Goal: Task Accomplishment & Management: Use online tool/utility

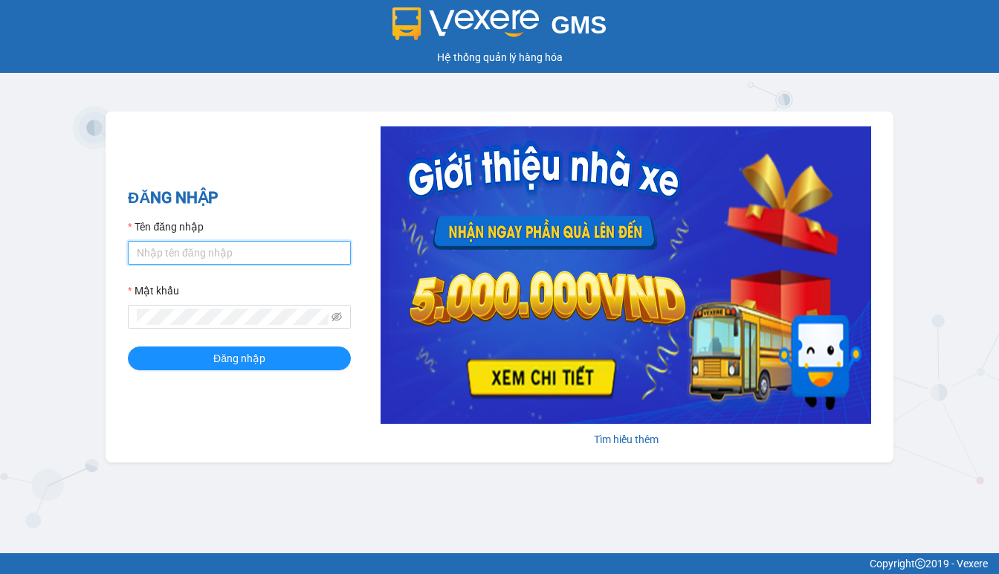
click at [201, 248] on input "Tên đăng nhập" at bounding box center [239, 253] width 223 height 24
type input "linhdl.phuchai"
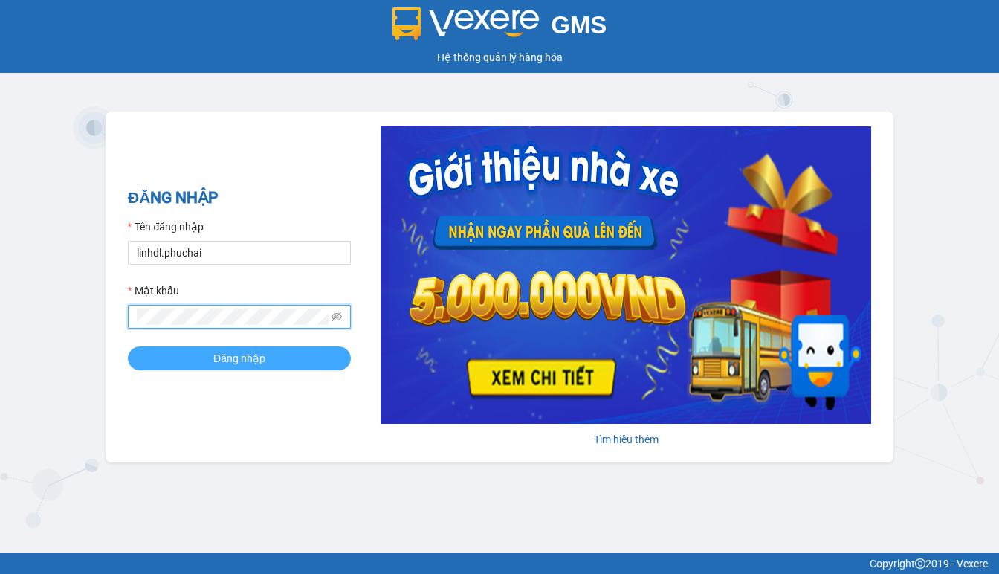
click at [273, 362] on button "Đăng nhập" at bounding box center [239, 358] width 223 height 24
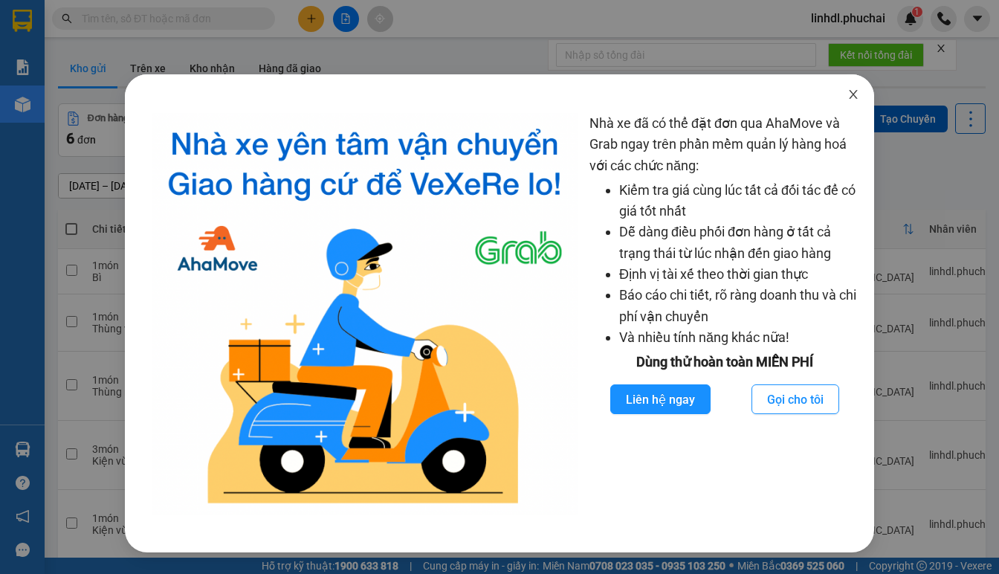
drag, startPoint x: 849, startPoint y: 96, endPoint x: 878, endPoint y: 102, distance: 29.6
click at [850, 96] on icon "close" at bounding box center [853, 94] width 12 height 12
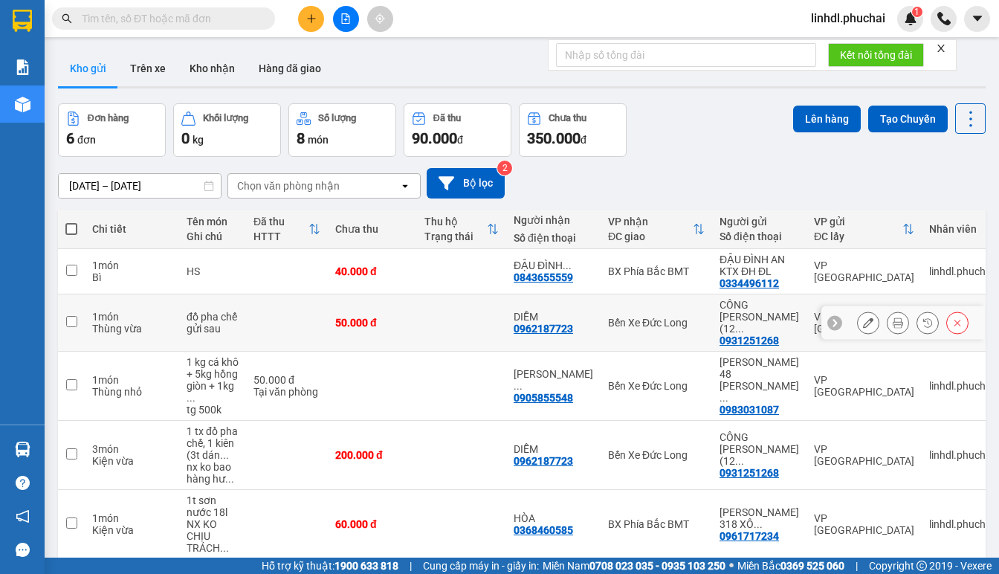
scroll to position [72, 0]
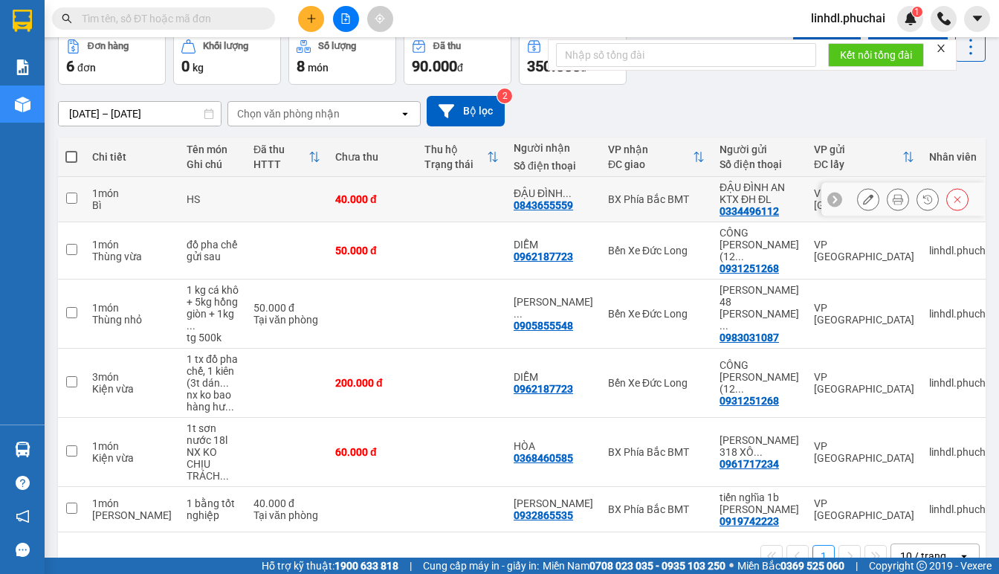
click at [458, 191] on td at bounding box center [461, 199] width 89 height 45
checkbox input "true"
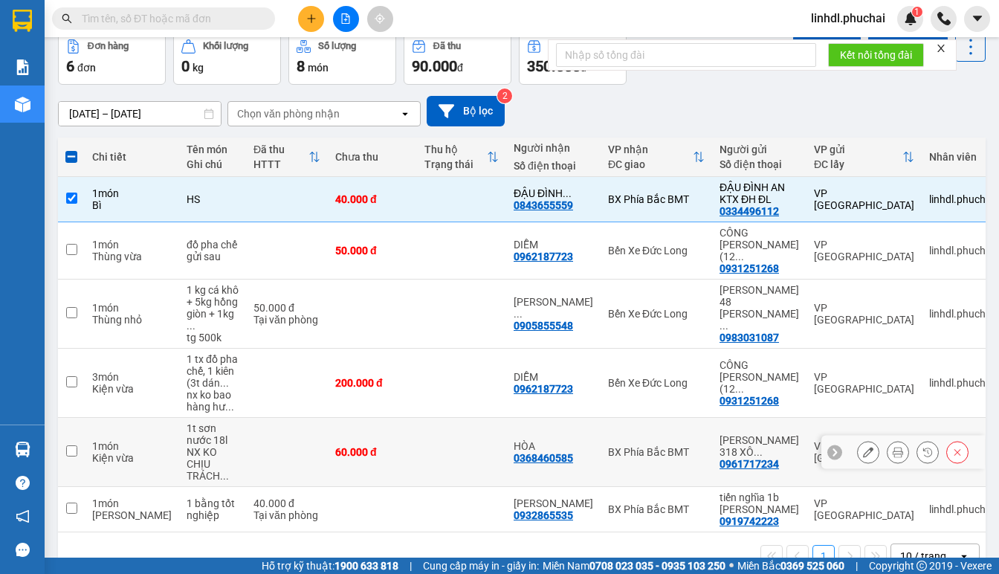
click at [380, 446] on div "60.000 đ" at bounding box center [372, 452] width 74 height 12
checkbox input "true"
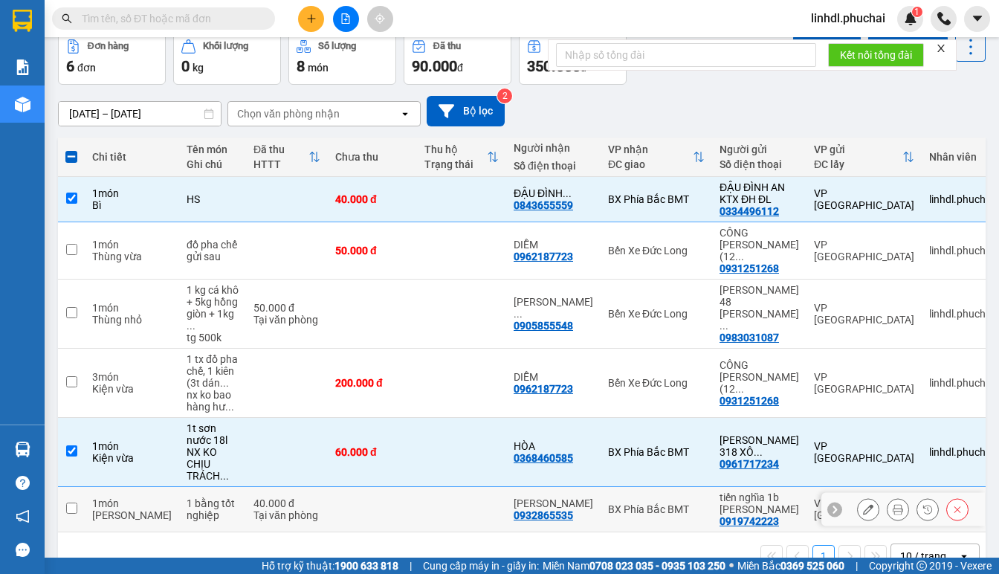
click at [367, 487] on td at bounding box center [372, 509] width 89 height 45
checkbox input "true"
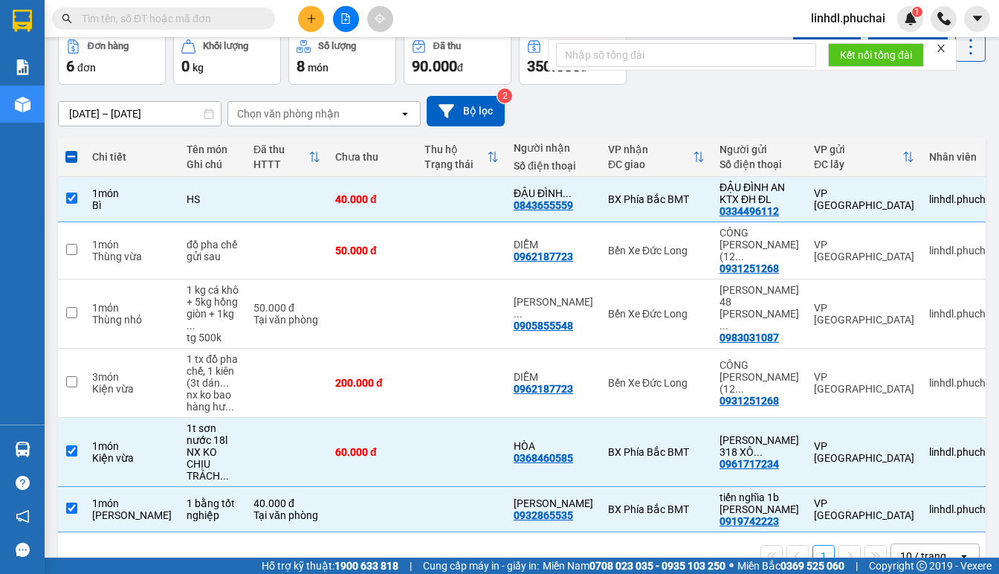
scroll to position [0, 0]
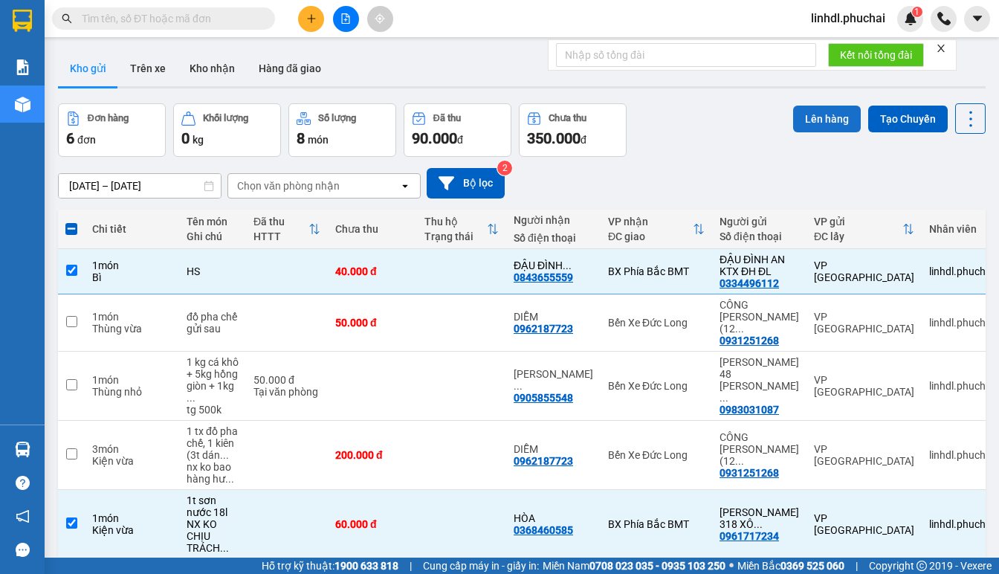
click at [818, 120] on button "Lên hàng" at bounding box center [827, 119] width 68 height 27
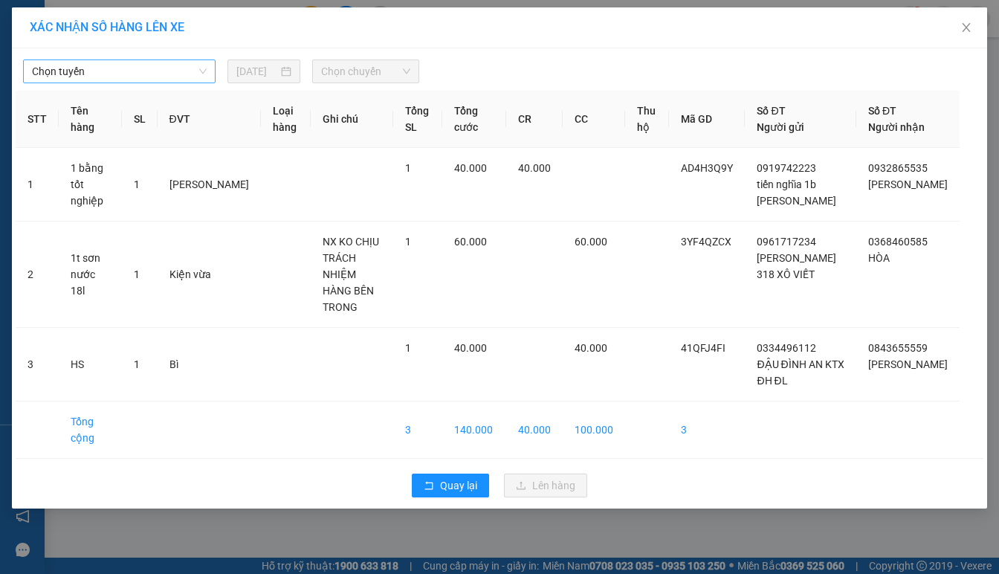
click at [173, 73] on span "Chọn tuyến" at bounding box center [119, 71] width 175 height 22
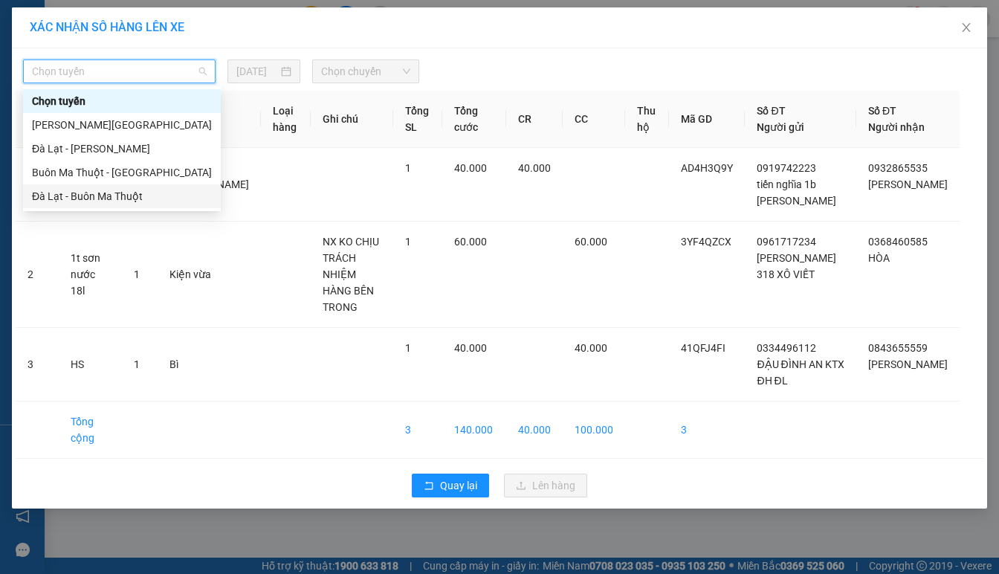
drag, startPoint x: 120, startPoint y: 195, endPoint x: 195, endPoint y: 128, distance: 101.1
click at [120, 196] on div "Đà Lạt - Buôn Ma Thuột" at bounding box center [122, 196] width 180 height 16
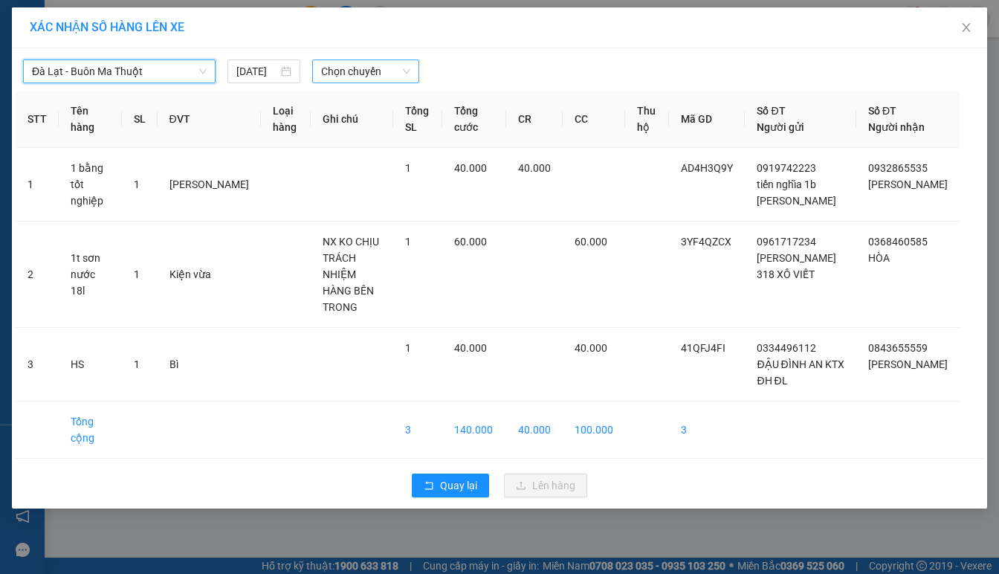
click at [355, 69] on span "Chọn chuyến" at bounding box center [365, 71] width 89 height 22
click at [415, 138] on body "Kết quả tìm kiếm ( 0 ) Bộ lọc No Data linhdl.phuchai 1 Báo cáo Kho hàng mới Hàn…" at bounding box center [499, 287] width 999 height 574
drag, startPoint x: 373, startPoint y: 70, endPoint x: 379, endPoint y: 90, distance: 20.9
click at [376, 71] on span "Chọn chuyến" at bounding box center [365, 71] width 89 height 22
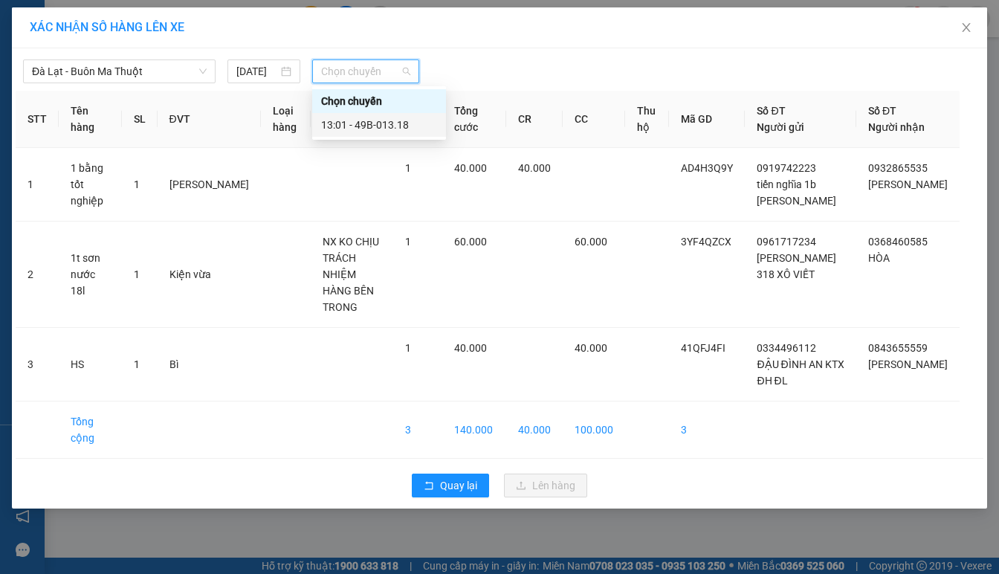
click at [371, 123] on div "13:01 - 49B-013.18" at bounding box center [379, 125] width 116 height 16
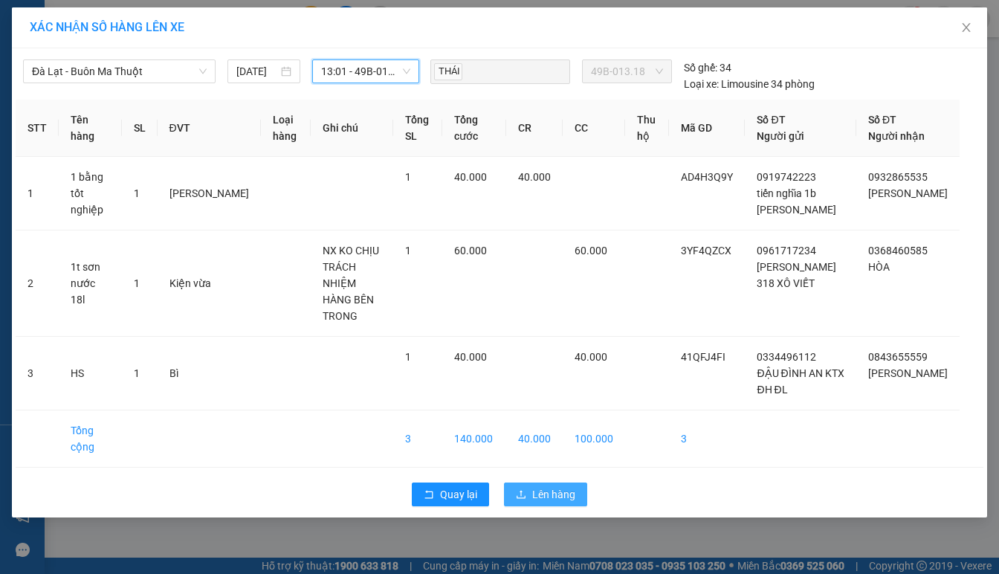
click at [549, 486] on span "Lên hàng" at bounding box center [553, 494] width 43 height 16
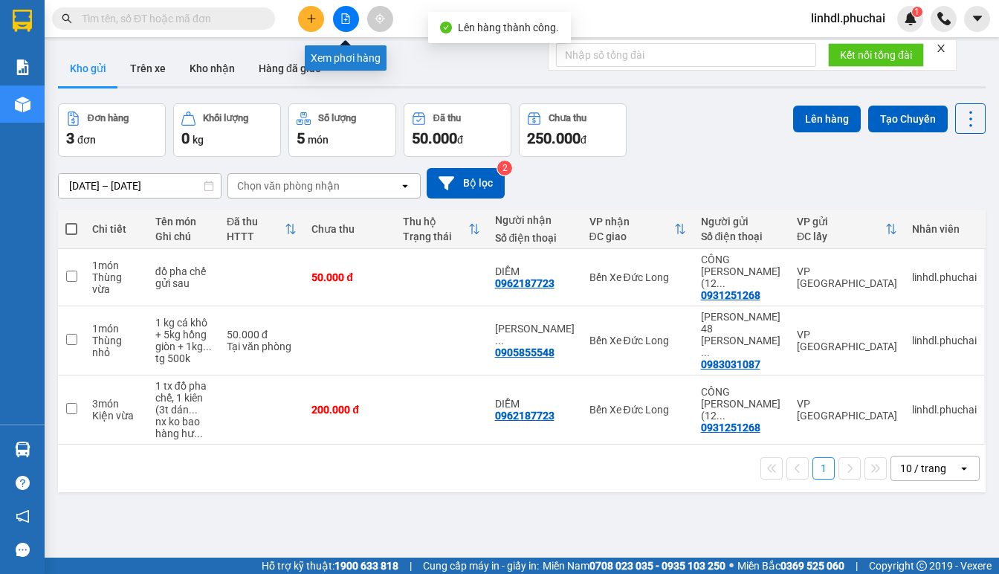
click at [347, 19] on icon "file-add" at bounding box center [345, 18] width 10 height 10
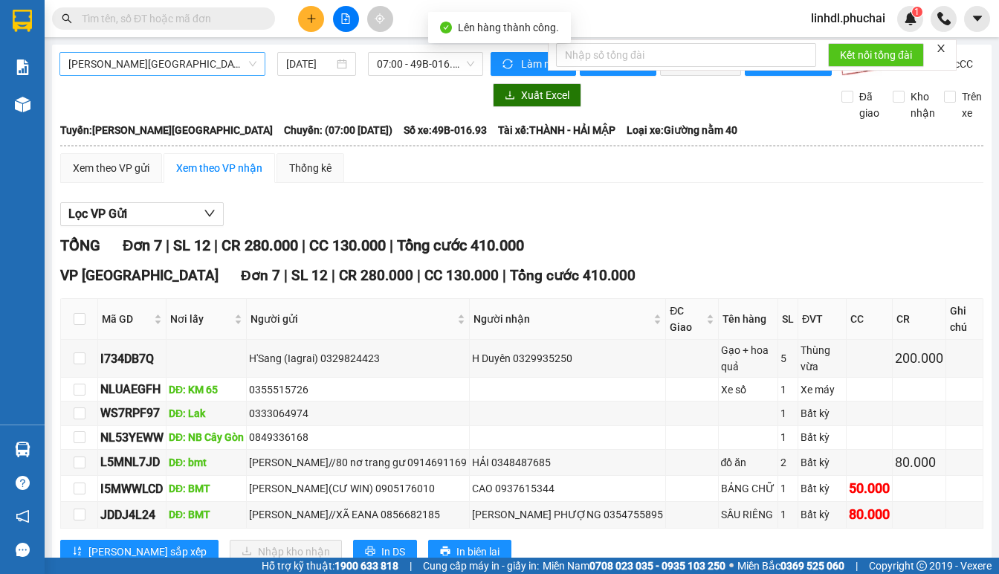
click at [193, 71] on span "[PERSON_NAME][GEOGRAPHIC_DATA]" at bounding box center [162, 64] width 188 height 22
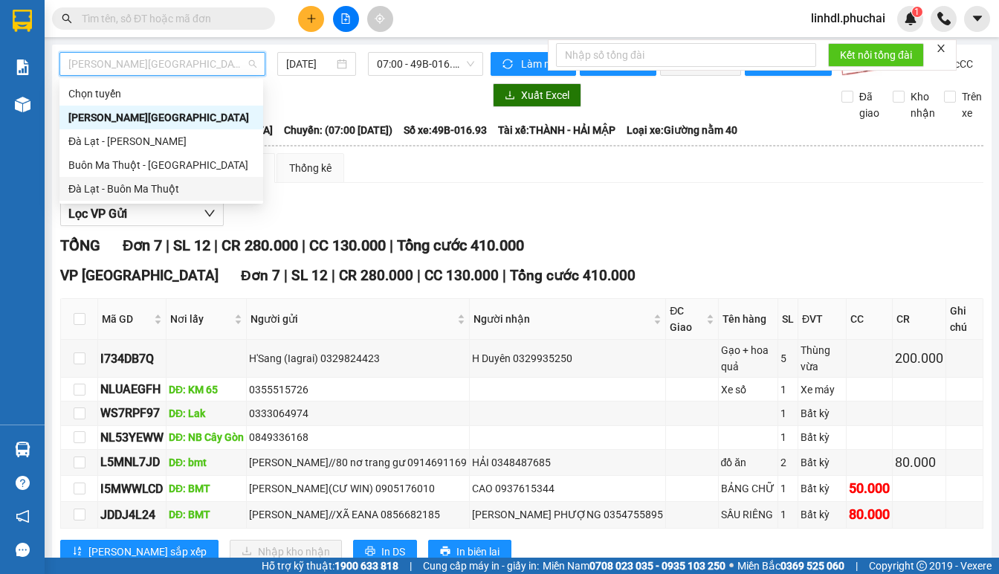
drag, startPoint x: 114, startPoint y: 186, endPoint x: 238, endPoint y: 111, distance: 144.7
click at [114, 185] on div "Đà Lạt - Buôn Ma Thuột" at bounding box center [161, 189] width 186 height 16
type input "[DATE]"
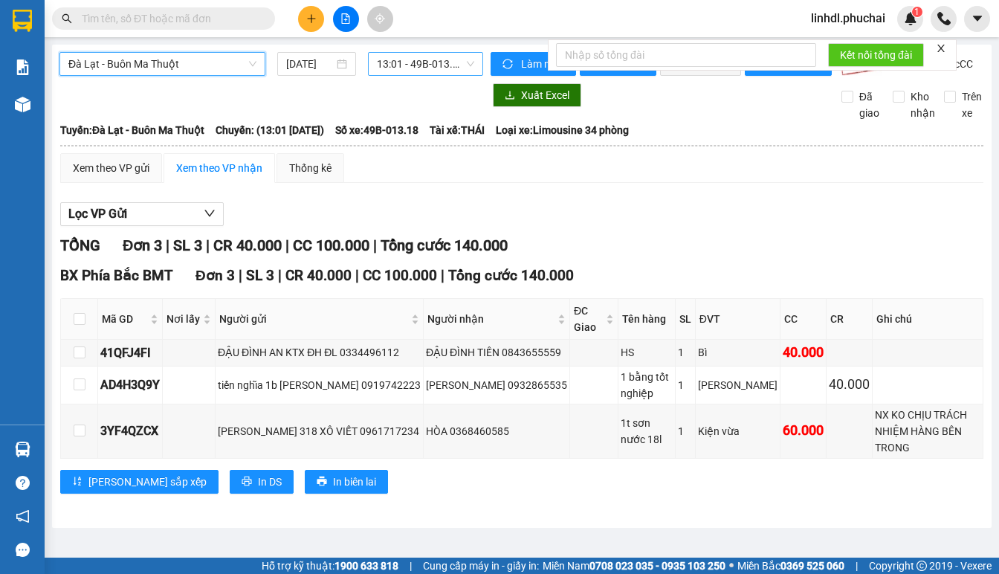
click at [391, 55] on span "13:01 - 49B-013.18" at bounding box center [425, 64] width 97 height 22
click at [448, 121] on div "Xuất Excel Đã giao Kho nhận Trên xe" at bounding box center [521, 102] width 925 height 38
drag, startPoint x: 446, startPoint y: 117, endPoint x: 453, endPoint y: 113, distance: 8.0
click at [446, 107] on div at bounding box center [271, 95] width 424 height 24
click at [943, 42] on div at bounding box center [941, 48] width 10 height 12
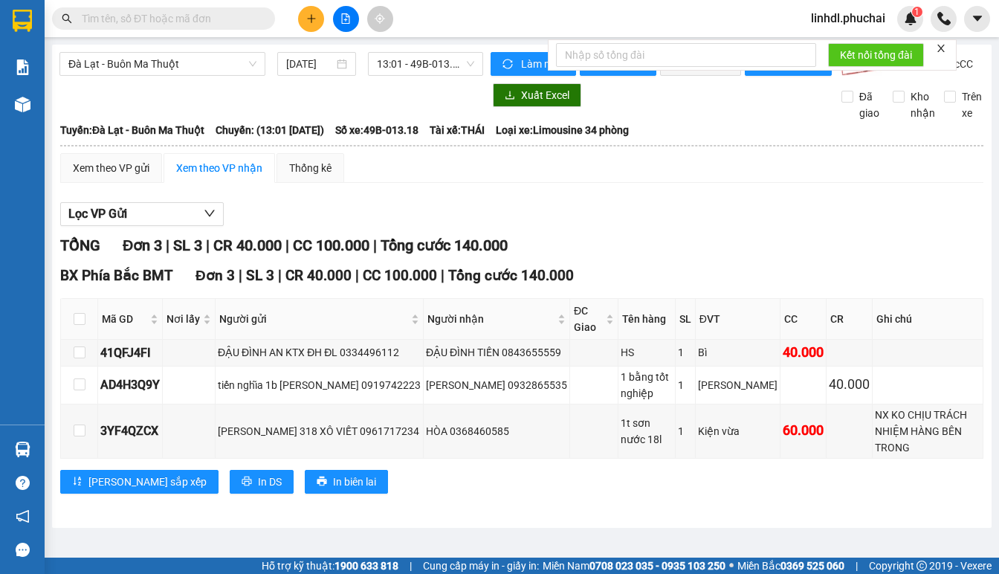
click at [940, 44] on icon "close" at bounding box center [941, 48] width 10 height 10
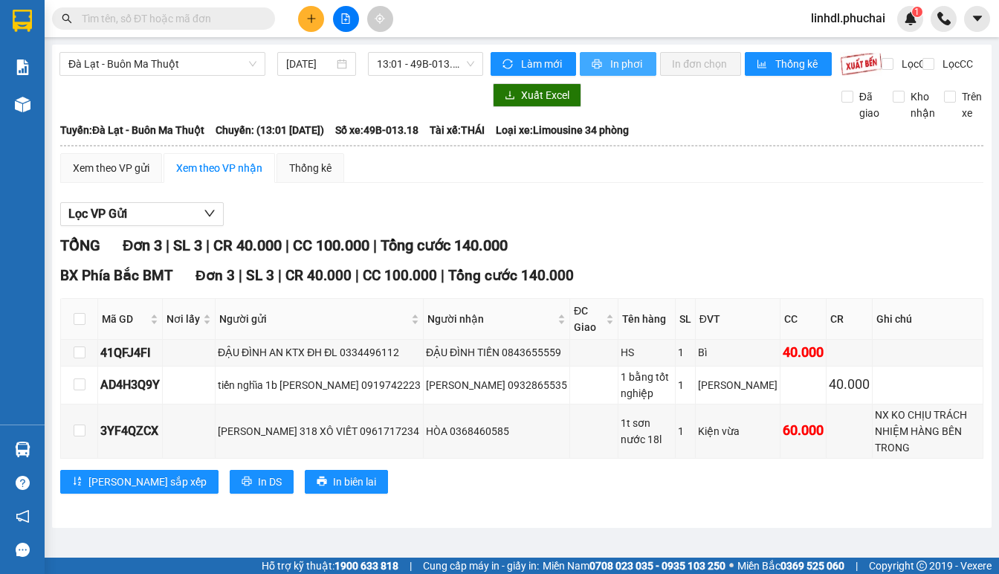
click at [632, 64] on span "In phơi" at bounding box center [627, 64] width 34 height 16
click at [864, 28] on span "linhdl.phuchai" at bounding box center [848, 18] width 98 height 19
click at [850, 46] on span "Đăng xuất" at bounding box center [854, 46] width 67 height 16
